Goal: Check status

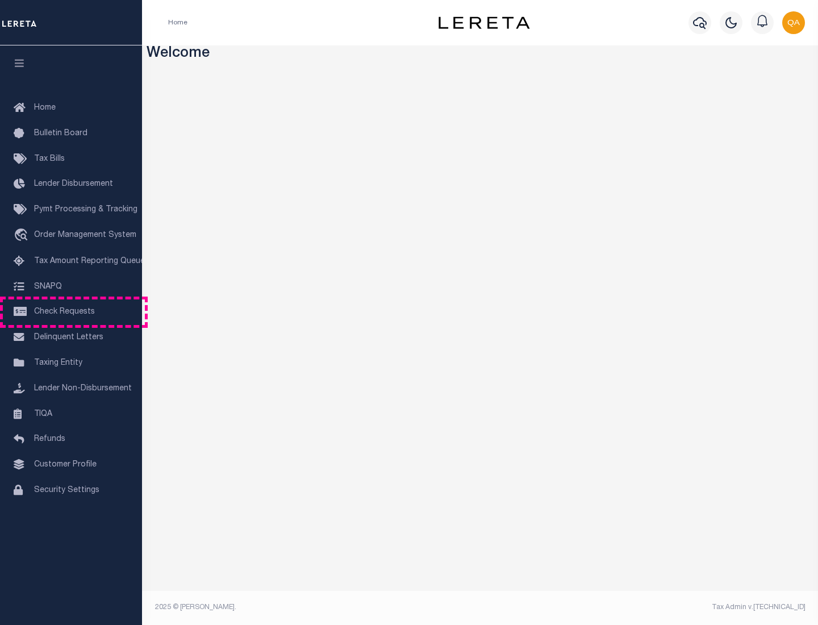
click at [71, 312] on span "Check Requests" at bounding box center [64, 312] width 61 height 8
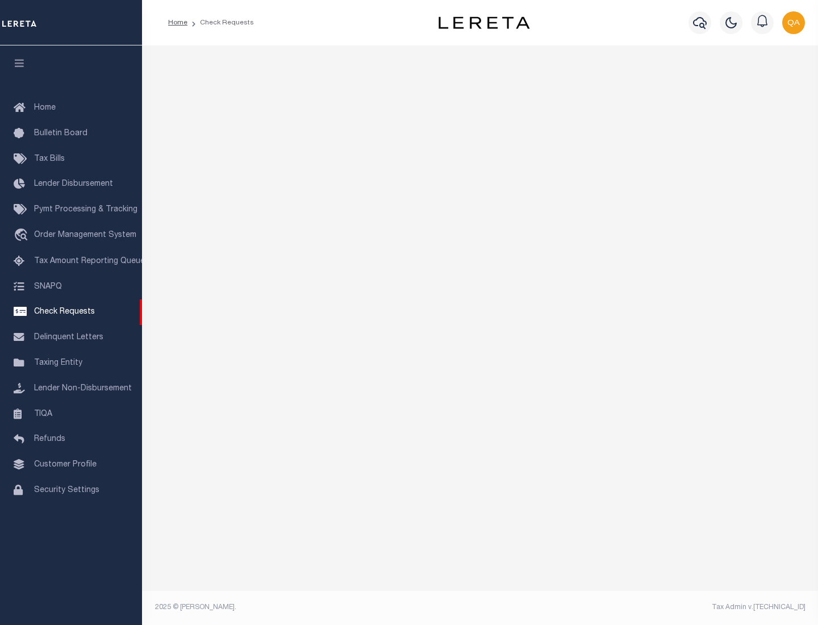
select select "50"
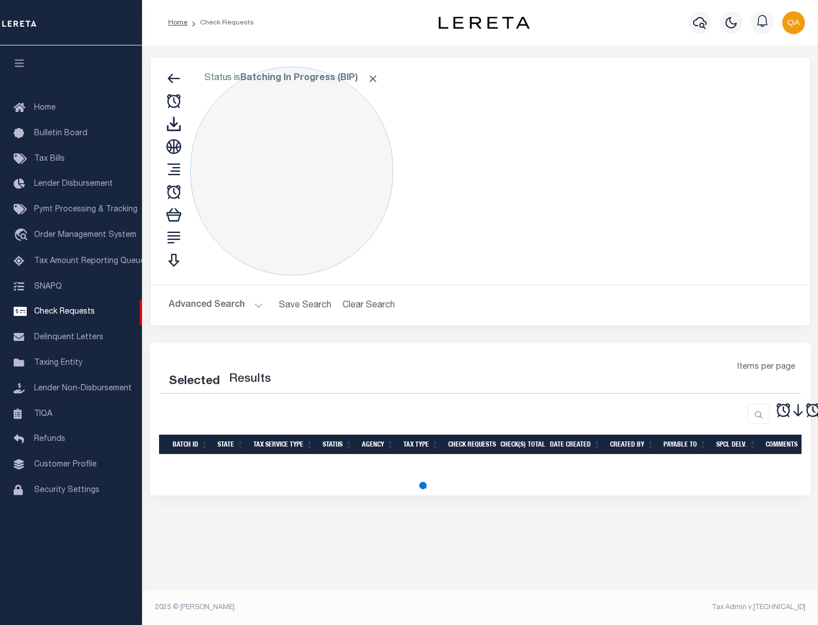
select select "50"
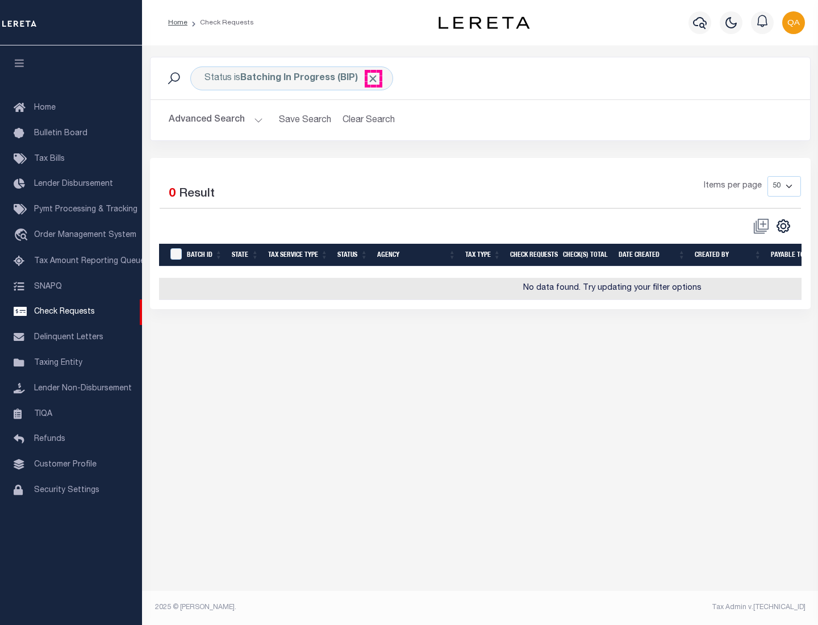
click at [373, 78] on span "Click to Remove" at bounding box center [373, 79] width 12 height 12
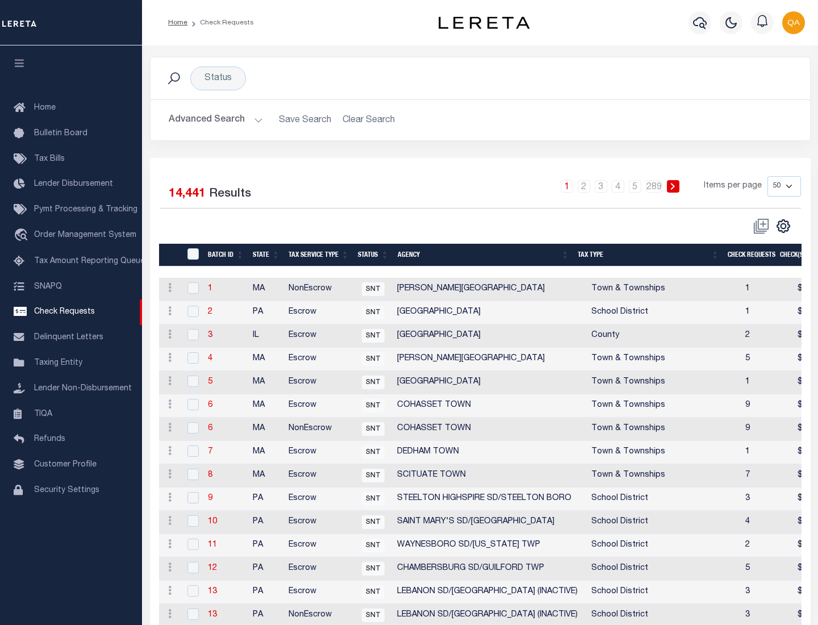
scroll to position [548, 0]
